Goal: Task Accomplishment & Management: Manage account settings

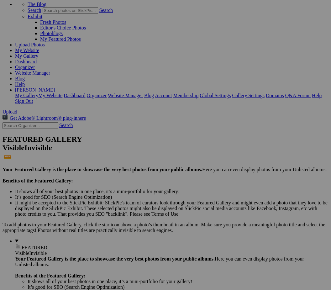
scroll to position [38, 0]
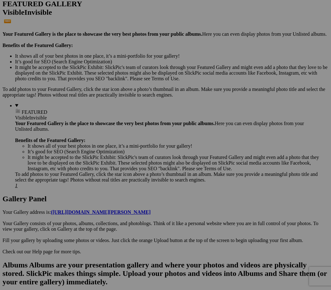
scroll to position [175, 0]
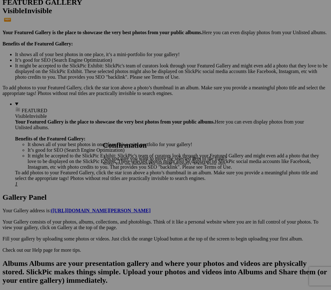
click at [124, 183] on link "Yes" at bounding box center [120, 185] width 7 height 5
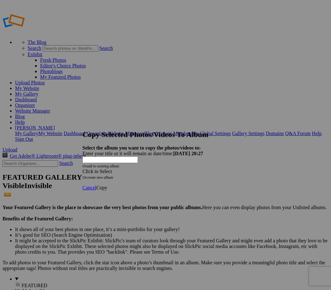
click at [209, 169] on div "Click to Select" at bounding box center [165, 172] width 166 height 6
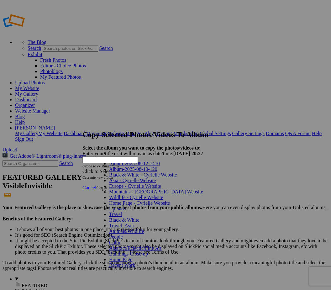
click at [171, 177] on link "Black & White - Cyrielle Website" at bounding box center [143, 174] width 68 height 5
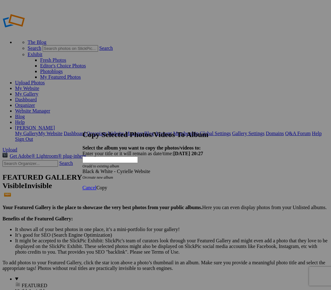
click at [107, 185] on span "Copy" at bounding box center [101, 187] width 11 height 5
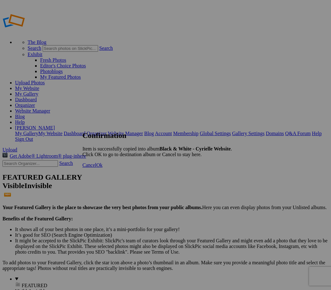
click at [102, 168] on link "Ok" at bounding box center [99, 164] width 6 height 5
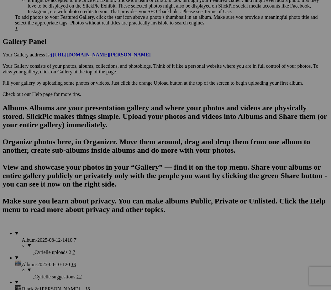
scroll to position [331, 0]
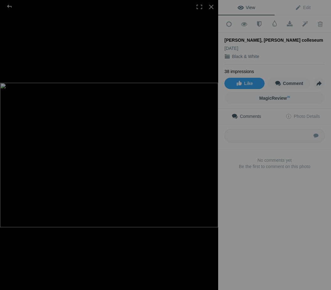
click at [215, 8] on div at bounding box center [211, 7] width 14 height 14
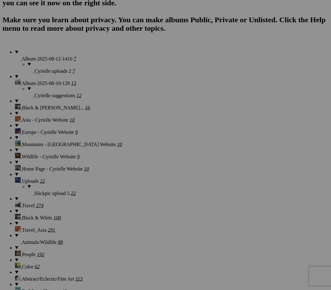
scroll to position [512, 0]
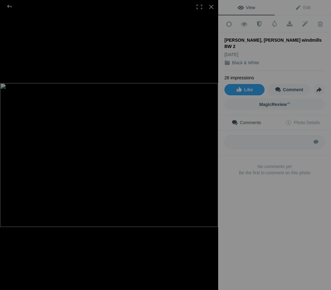
click at [214, 8] on div at bounding box center [211, 7] width 14 height 14
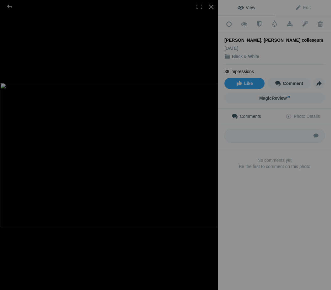
click at [212, 12] on div at bounding box center [211, 7] width 14 height 14
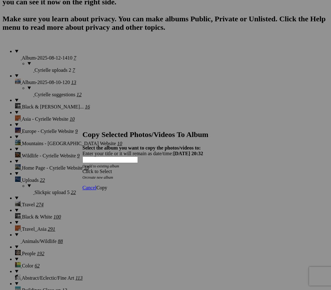
click at [209, 169] on div "Click to Select" at bounding box center [165, 172] width 166 height 6
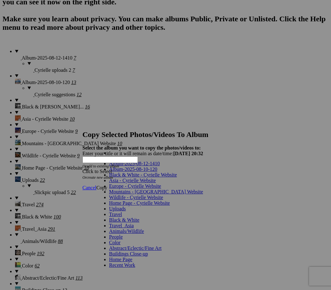
click at [177, 177] on link "Black & White - Cyrielle Website" at bounding box center [143, 174] width 68 height 5
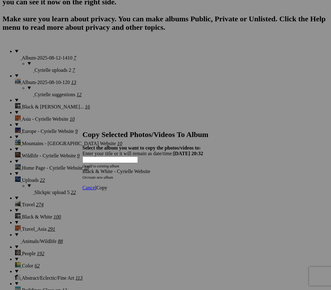
click at [107, 185] on span "Copy" at bounding box center [101, 187] width 11 height 5
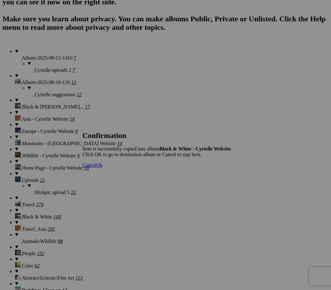
click at [102, 168] on link "Ok" at bounding box center [99, 164] width 6 height 5
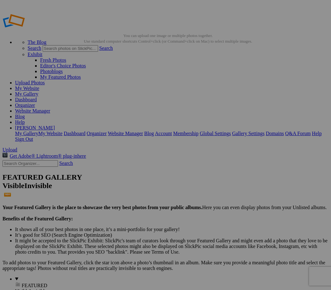
click at [50, 108] on link "Website Manager" at bounding box center [32, 110] width 35 height 5
